Goal: Find specific page/section: Find specific page/section

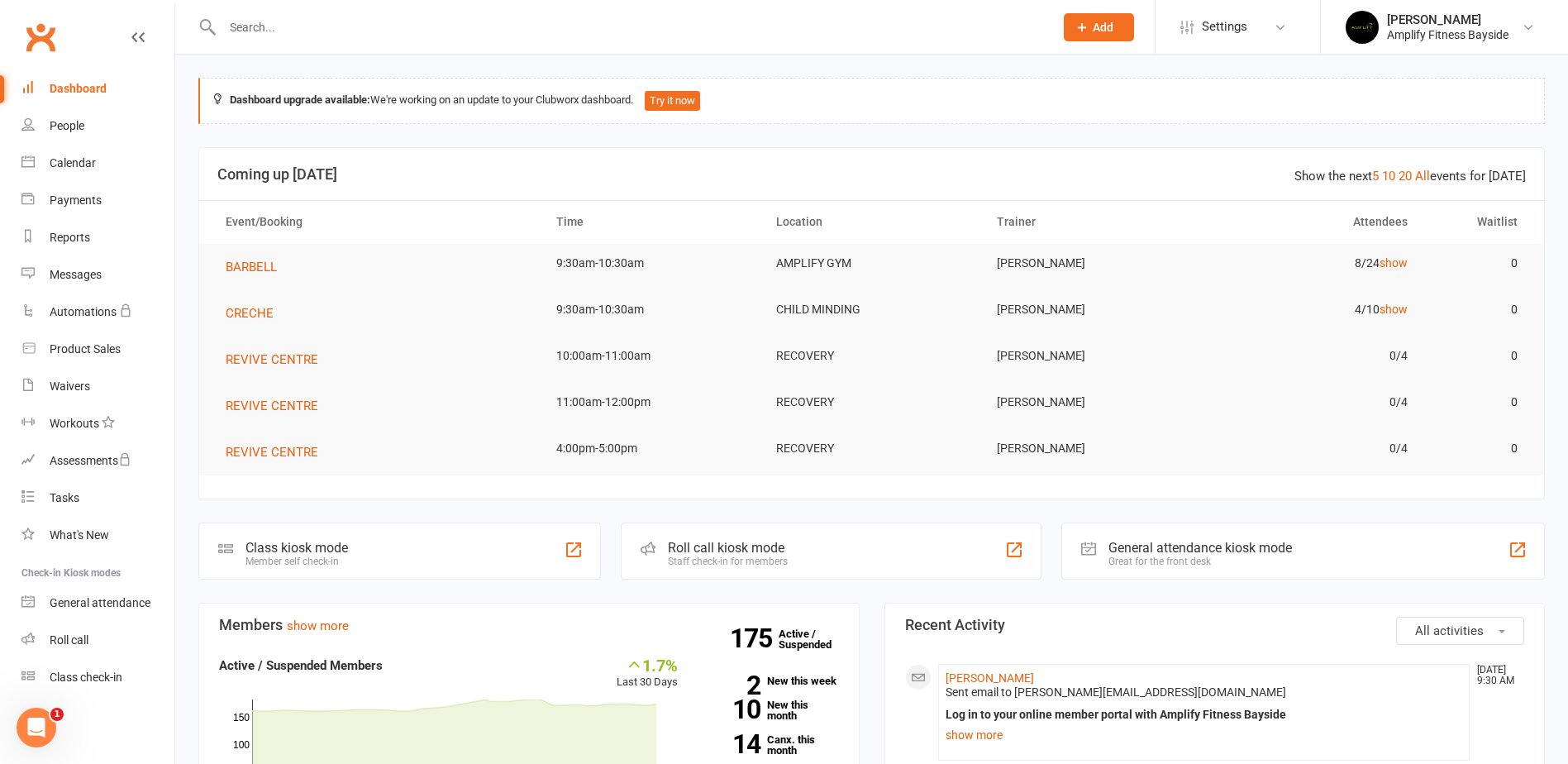
scroll to position [662, 0]
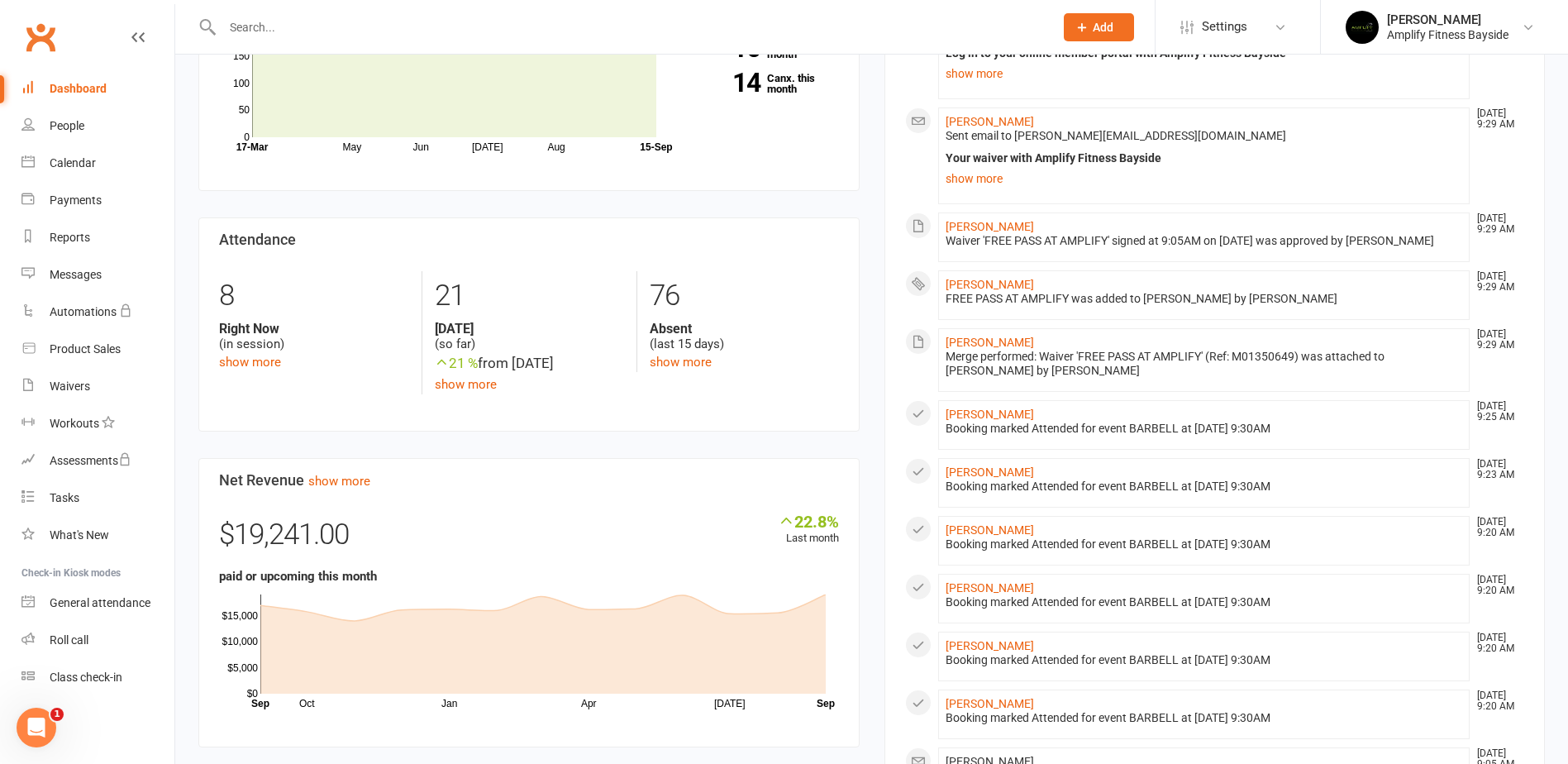
drag, startPoint x: 0, startPoint y: 0, endPoint x: 583, endPoint y: 23, distance: 583.5
click at [583, 23] on input "text" at bounding box center [630, 27] width 825 height 23
type input "XCVB N"
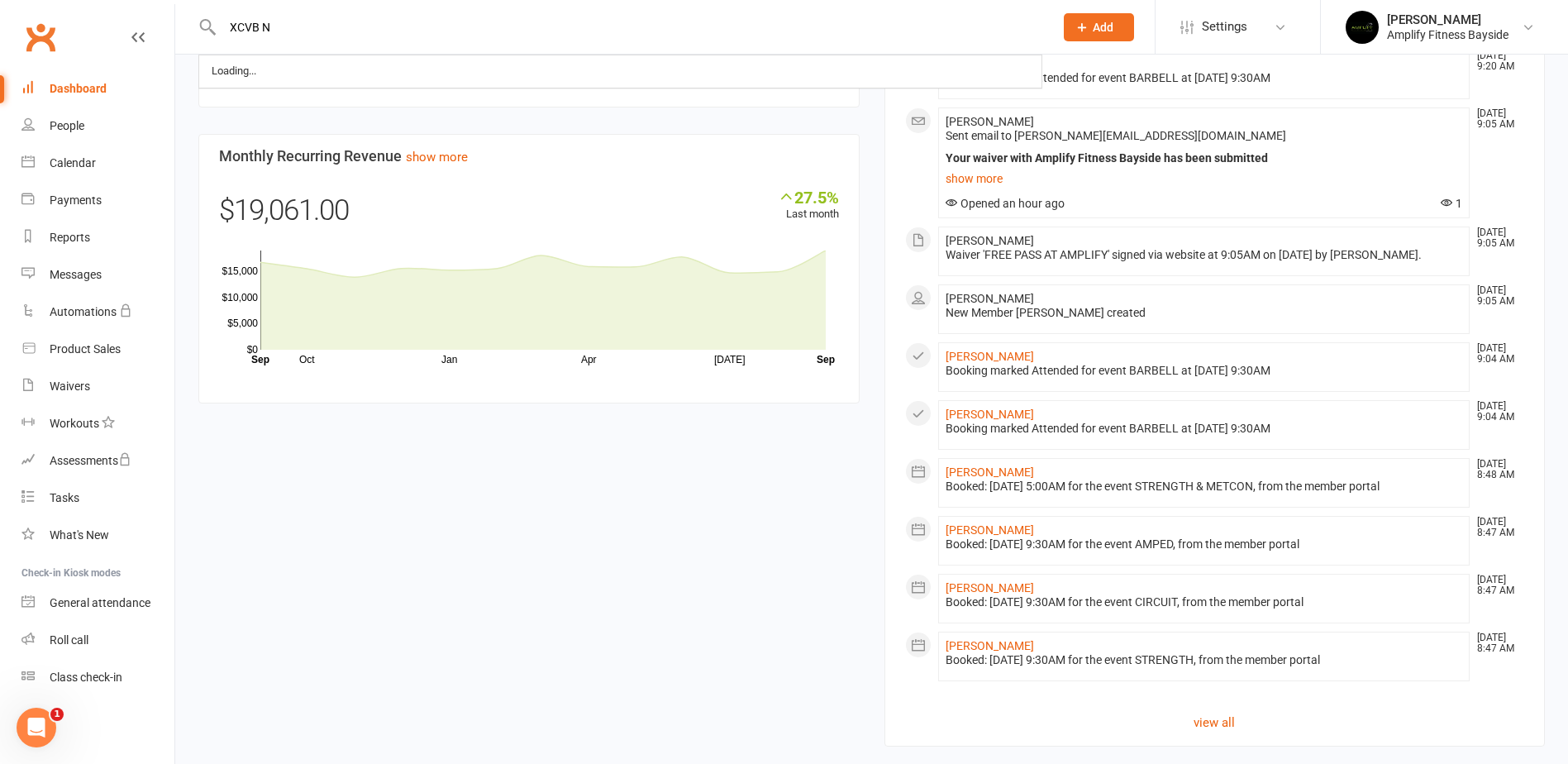
scroll to position [1329, 0]
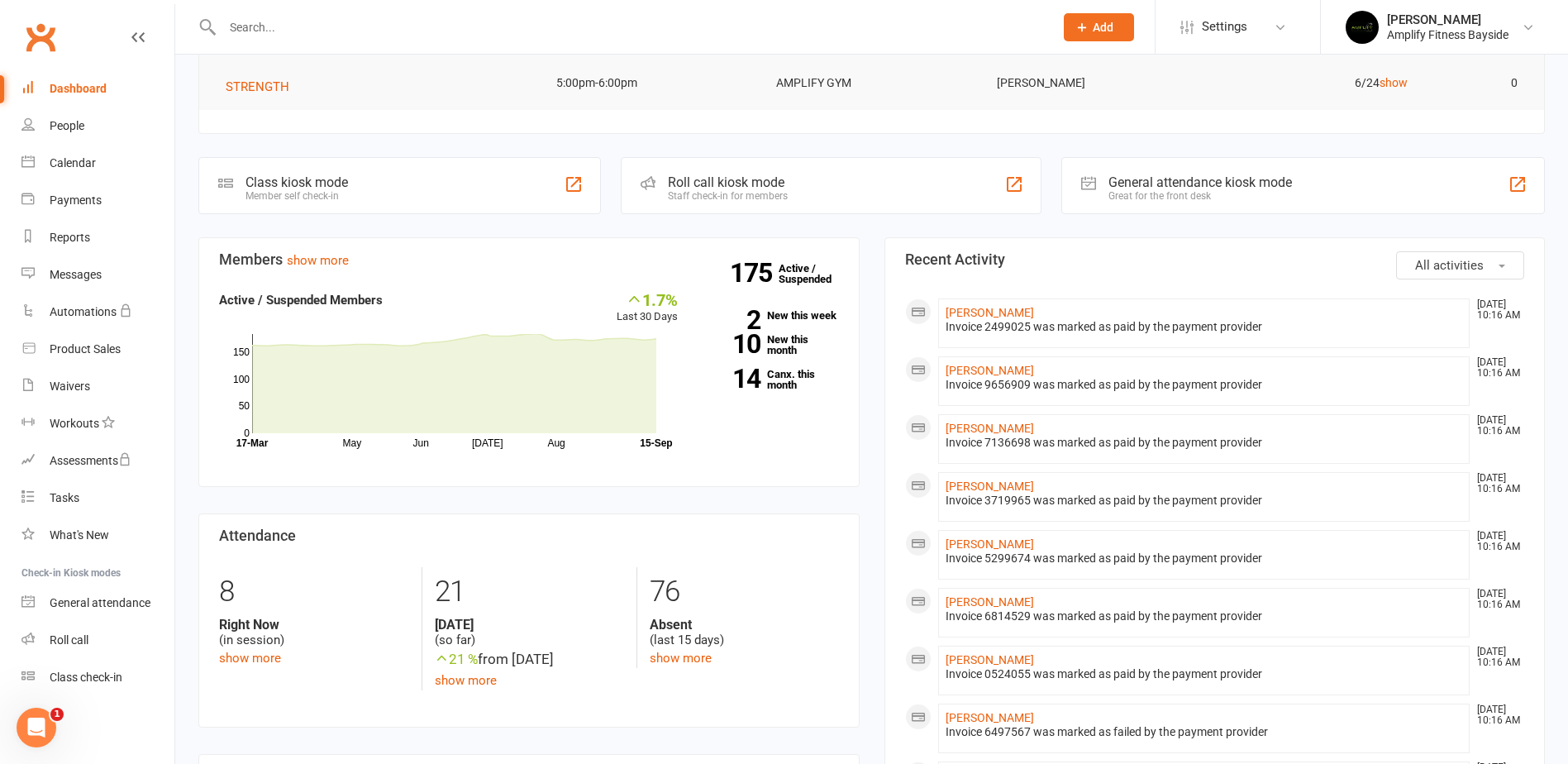
scroll to position [337, 0]
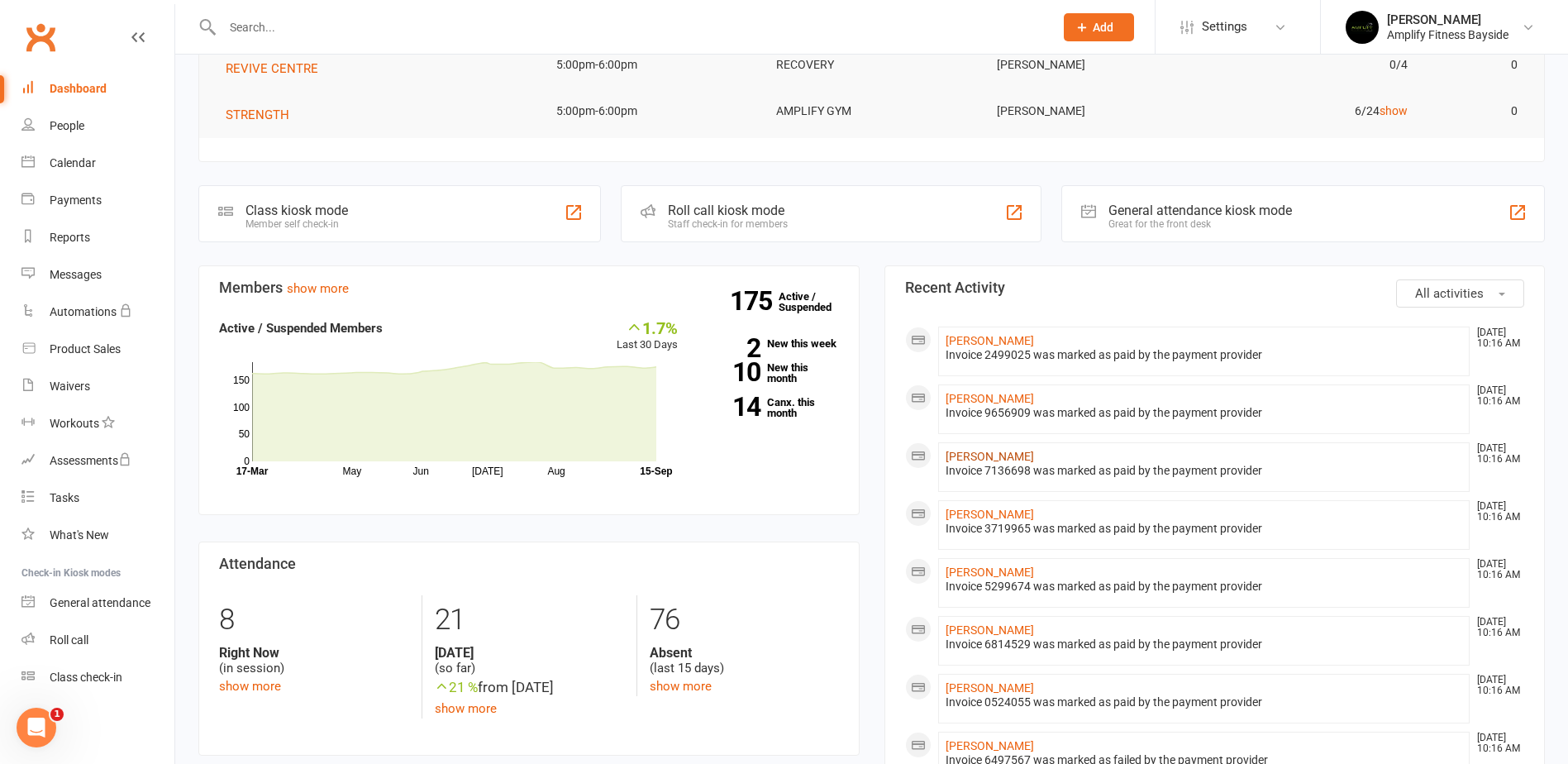
click at [970, 452] on link "[PERSON_NAME]" at bounding box center [989, 456] width 88 height 13
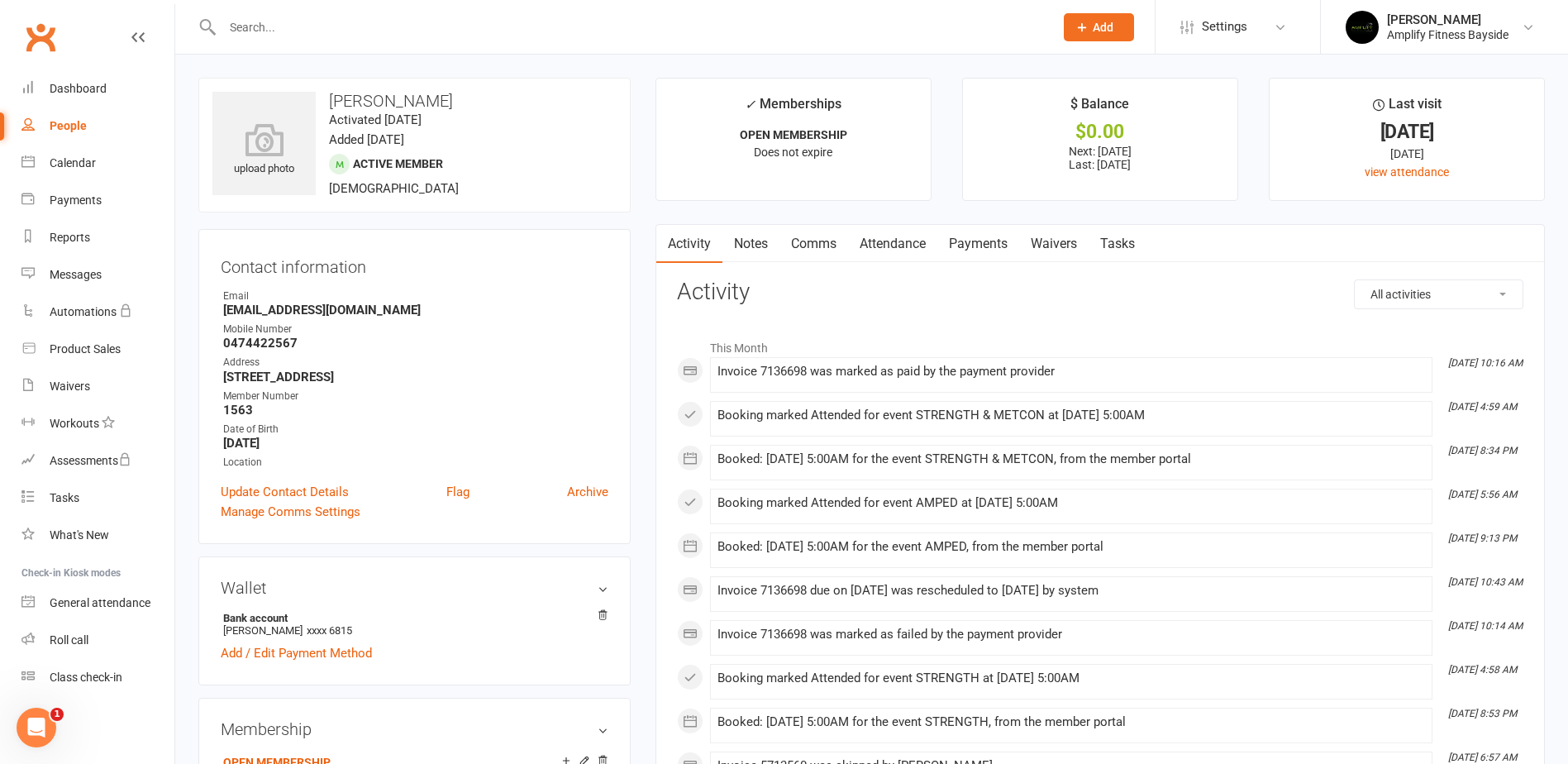
click at [992, 247] on link "Payments" at bounding box center [978, 244] width 82 height 38
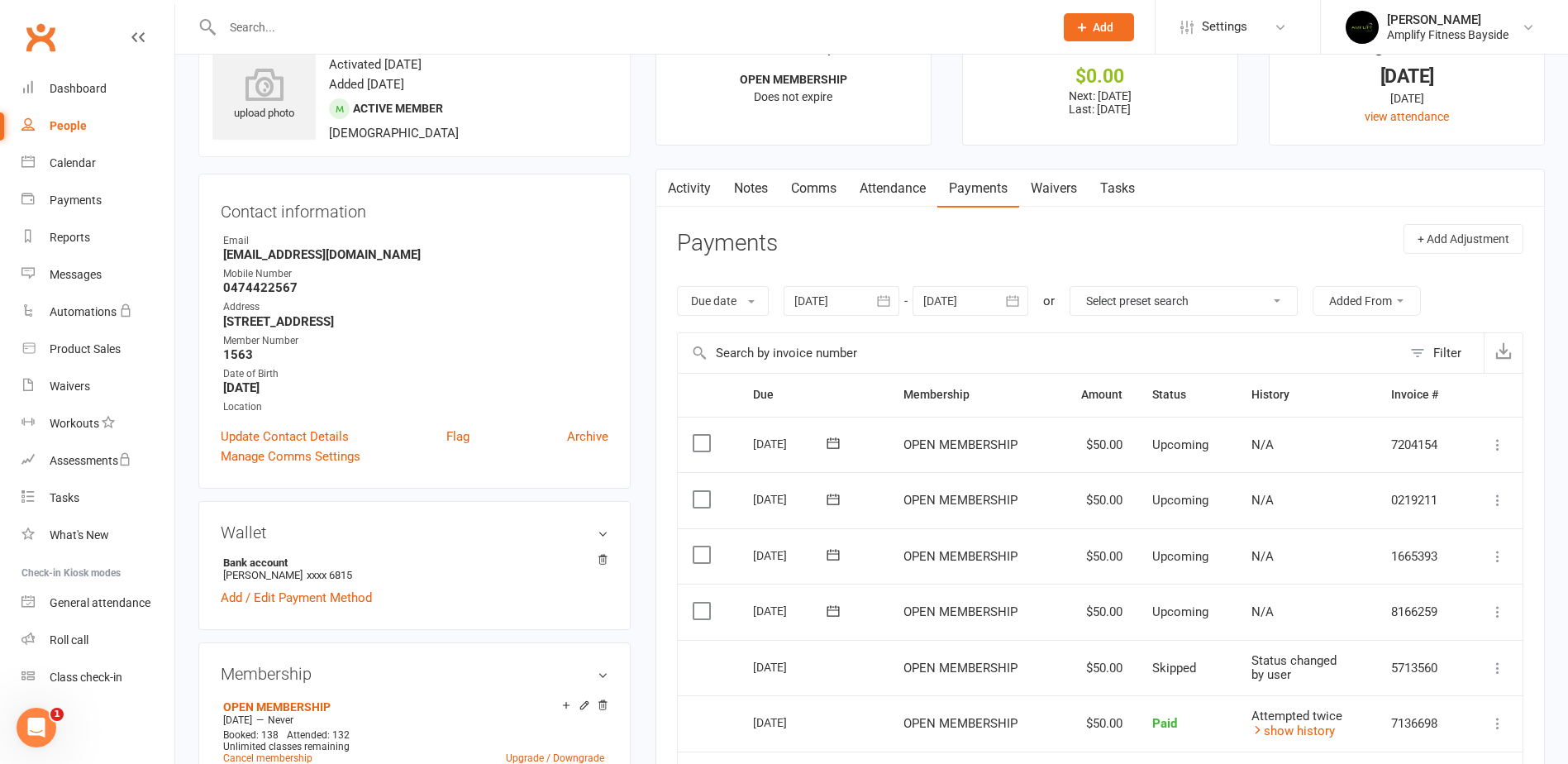
scroll to position [83, 0]
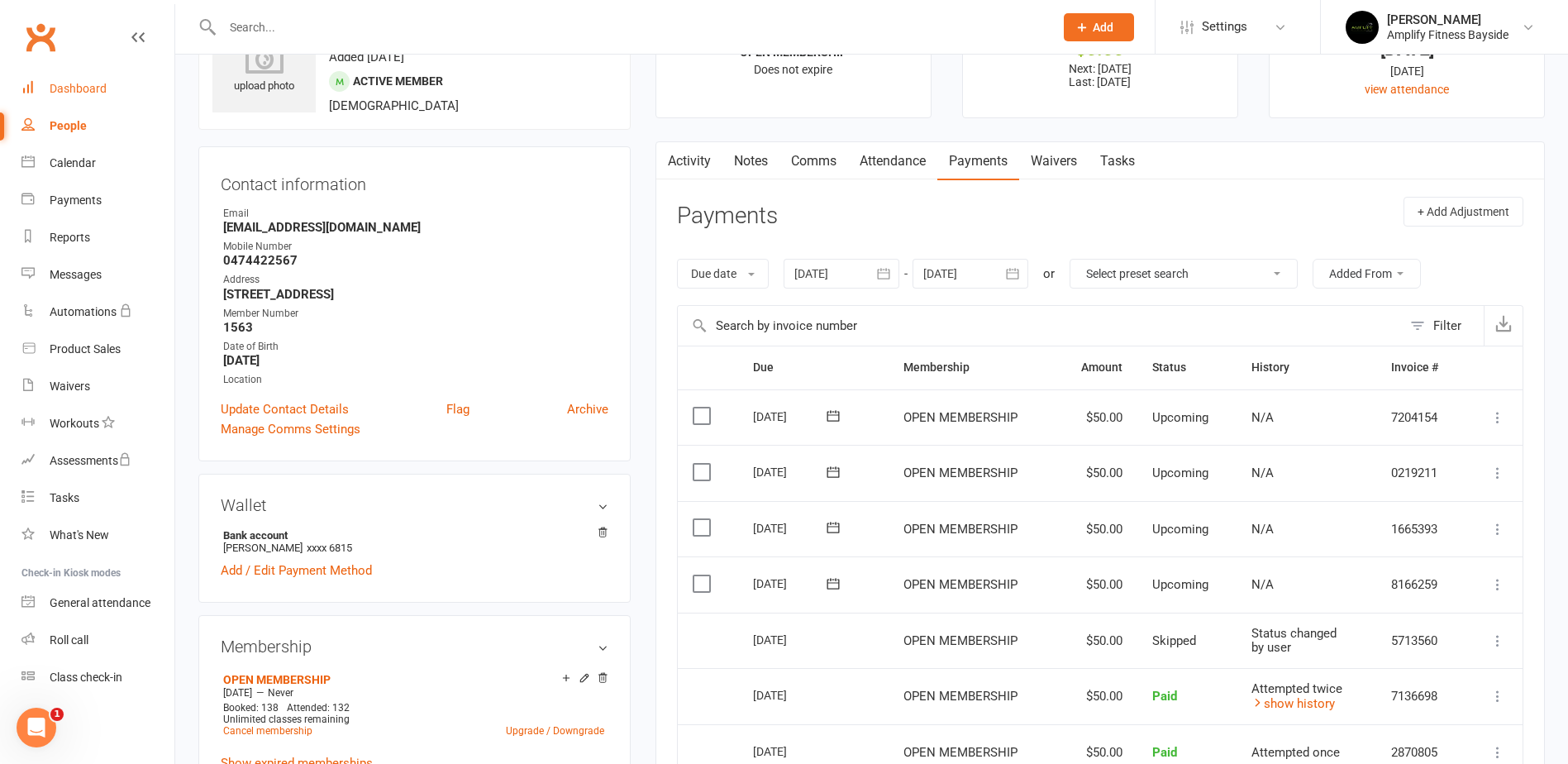
click at [59, 87] on div "Dashboard" at bounding box center [77, 88] width 57 height 13
